Goal: Transaction & Acquisition: Purchase product/service

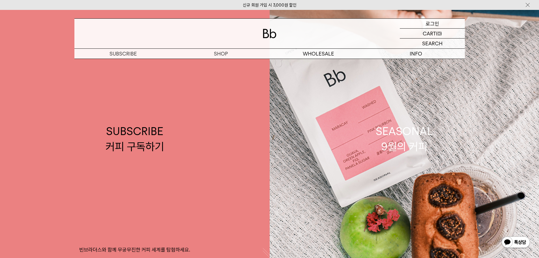
click at [441, 25] on div "LOGIN 로그인" at bounding box center [432, 24] width 65 height 10
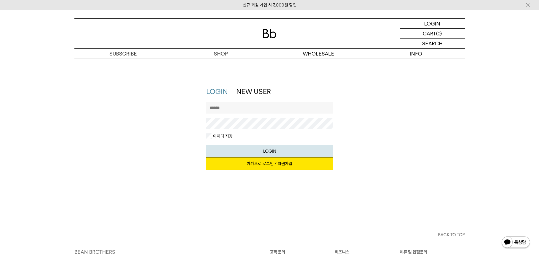
click at [263, 162] on link "카카오로 로그인 / 회원가입" at bounding box center [269, 163] width 126 height 12
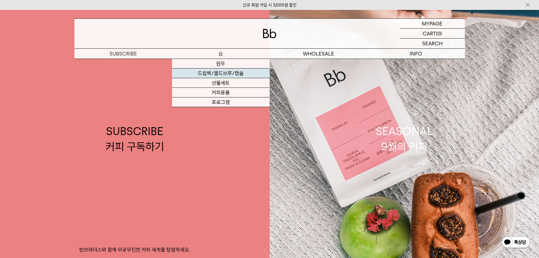
click at [223, 72] on link "드립백/콜드브루/캡슐" at bounding box center [221, 73] width 98 height 10
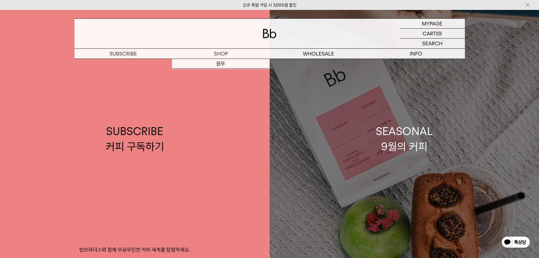
click at [372, 255] on link "SEASONAL 9월의 커피" at bounding box center [405, 139] width 270 height 258
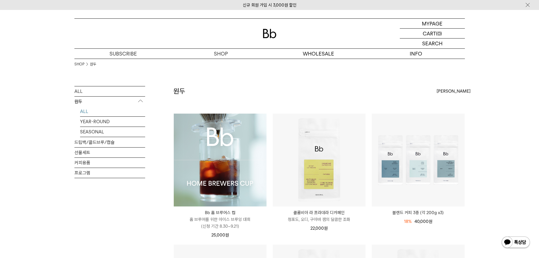
click at [392, 83] on div "SHOP 원두" at bounding box center [269, 72] width 390 height 27
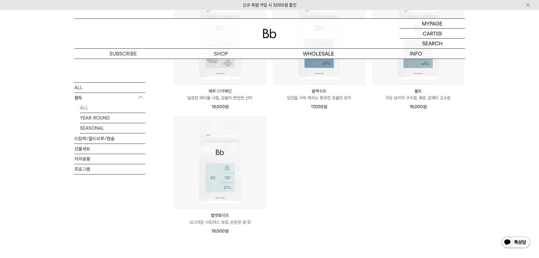
scroll to position [508, 0]
click at [117, 138] on link "드립백/콜드브루/캡슐" at bounding box center [109, 138] width 71 height 10
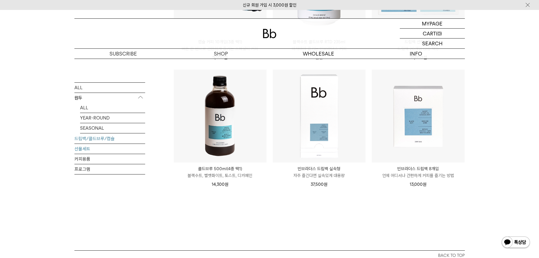
scroll to position [294, 0]
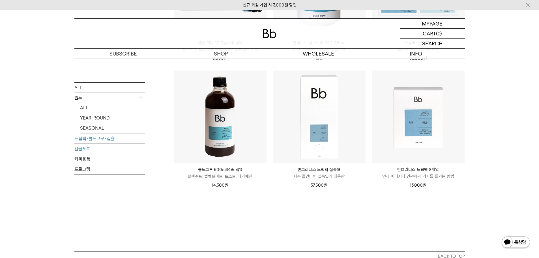
click at [100, 150] on link "선물세트" at bounding box center [109, 148] width 71 height 10
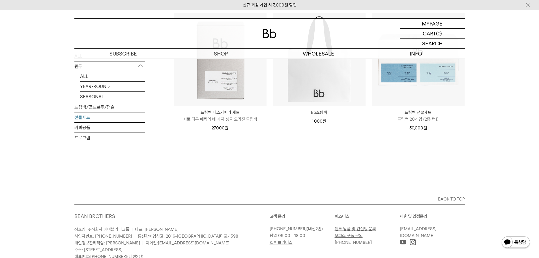
scroll to position [102, 0]
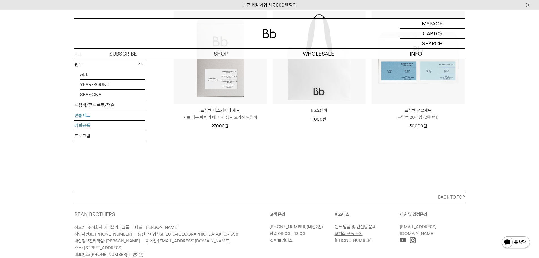
click at [106, 124] on link "커피용품" at bounding box center [109, 126] width 71 height 10
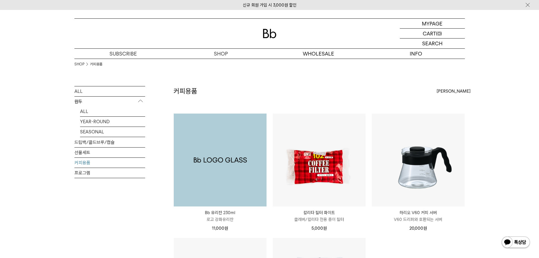
click at [244, 144] on img at bounding box center [220, 159] width 93 height 93
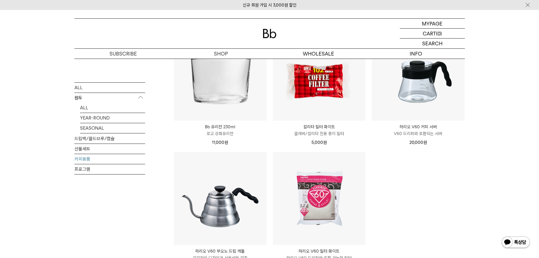
scroll to position [85, 0]
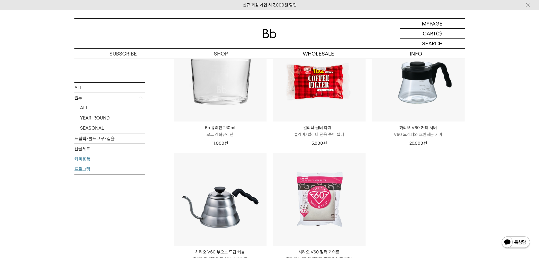
click at [83, 167] on link "프로그램" at bounding box center [109, 169] width 71 height 10
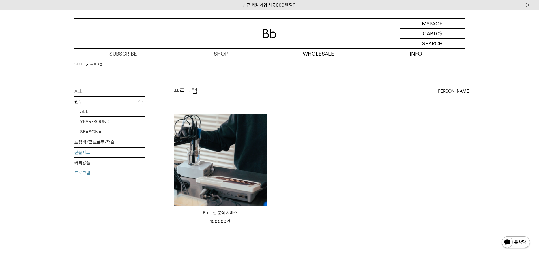
click at [91, 153] on link "선물세트" at bounding box center [109, 152] width 71 height 10
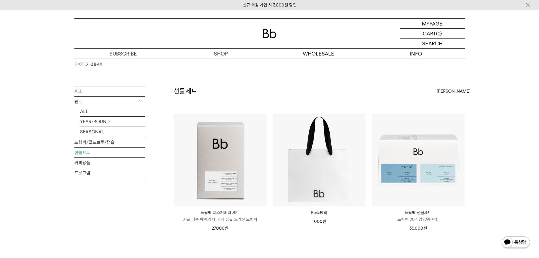
click at [93, 92] on link "ALL" at bounding box center [109, 91] width 71 height 10
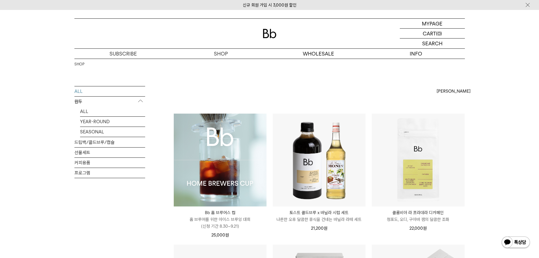
click at [232, 136] on img at bounding box center [220, 159] width 93 height 93
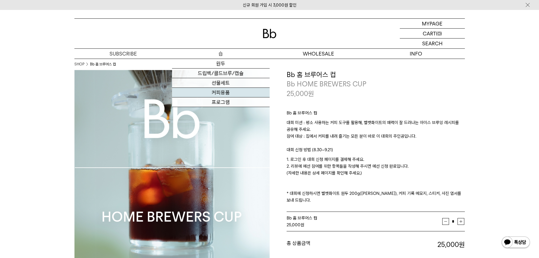
click at [213, 94] on link "커피용품" at bounding box center [221, 93] width 98 height 10
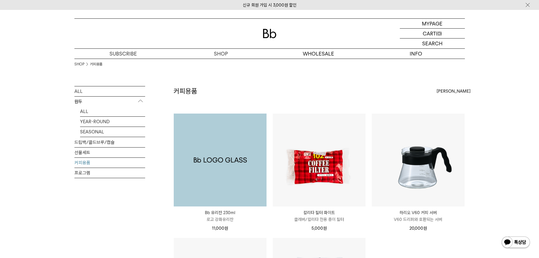
click at [228, 169] on img at bounding box center [220, 159] width 93 height 93
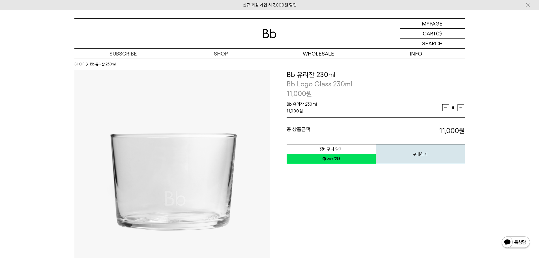
click at [362, 117] on td "Bb 유리잔 230ml 11,000 원" at bounding box center [365, 107] width 156 height 19
